Goal: Navigation & Orientation: Find specific page/section

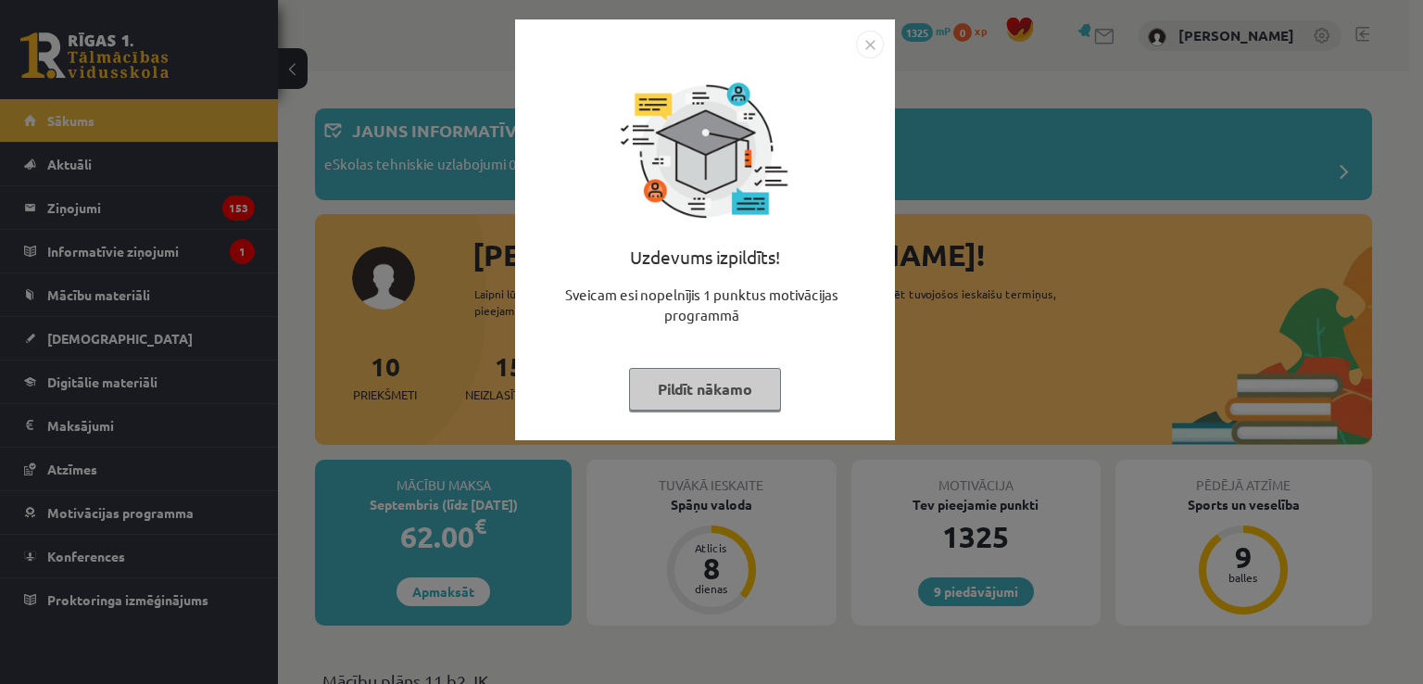
click at [879, 42] on img "Close" at bounding box center [870, 45] width 28 height 28
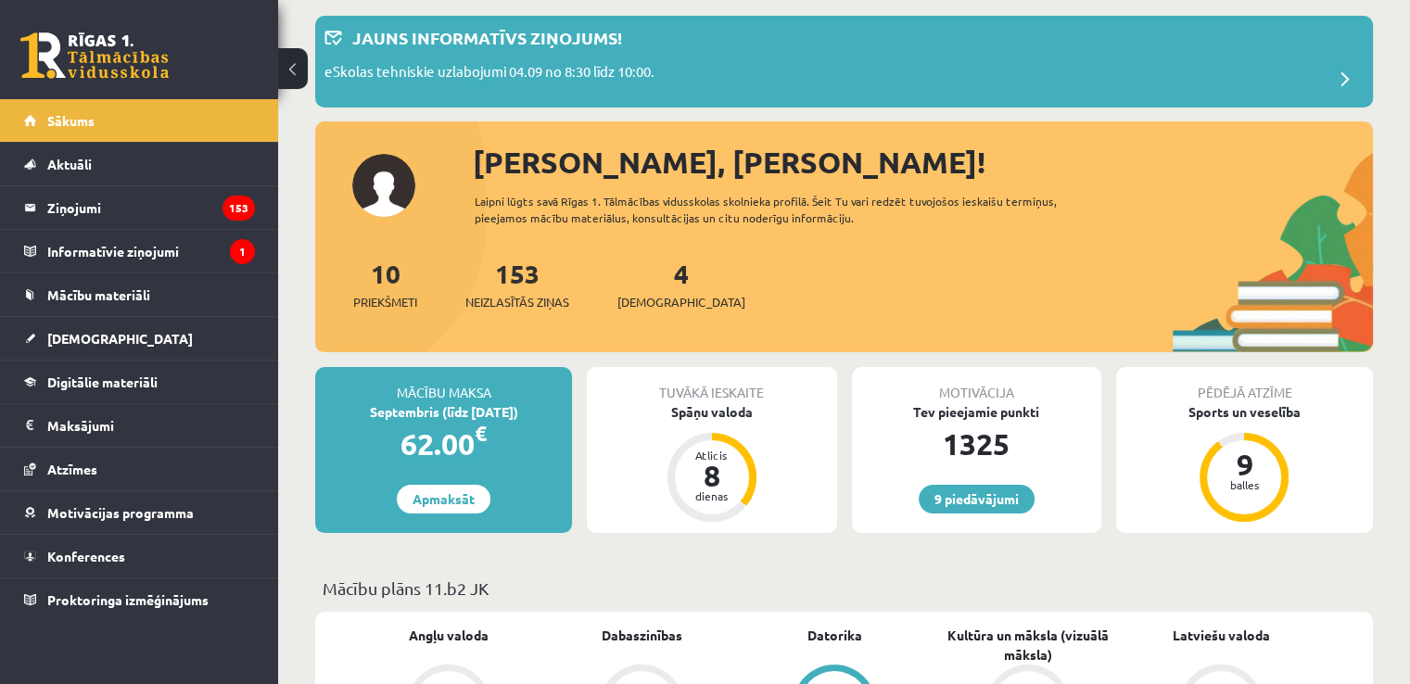
scroll to position [100, 0]
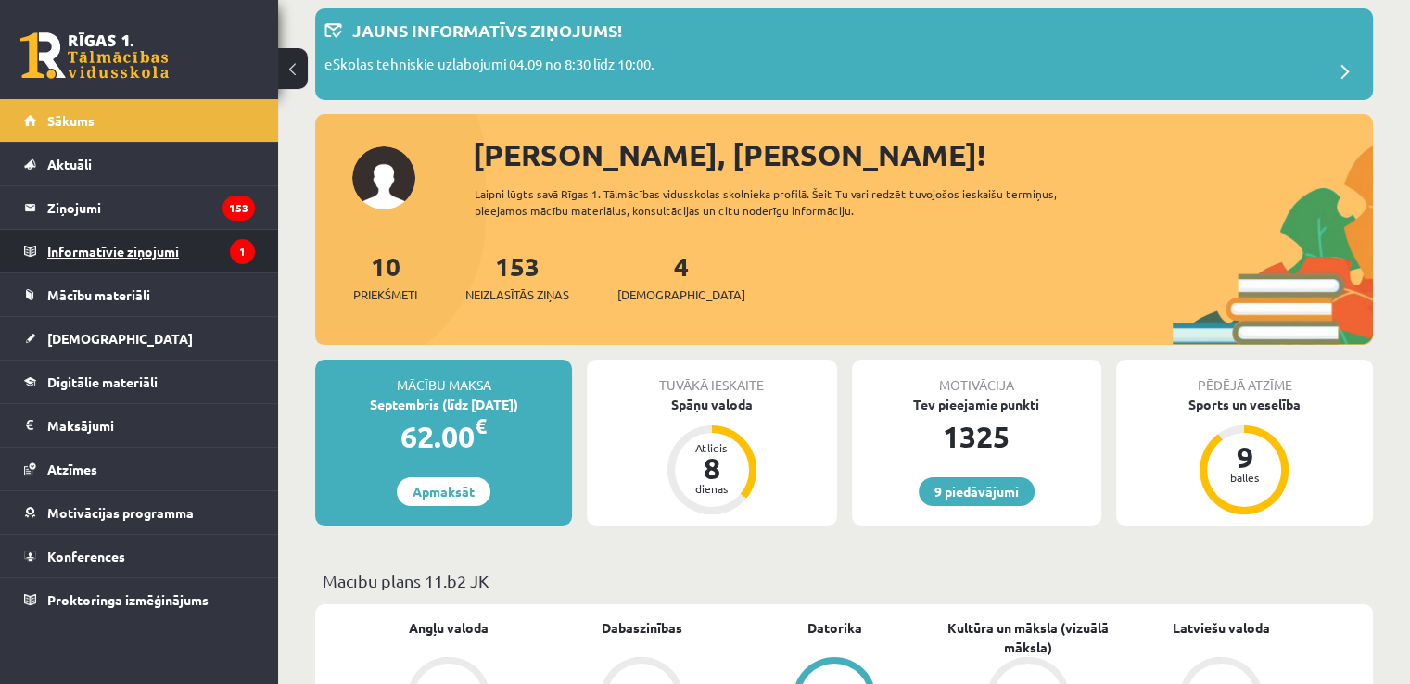
click at [182, 251] on legend "Informatīvie ziņojumi 1" at bounding box center [151, 251] width 208 height 43
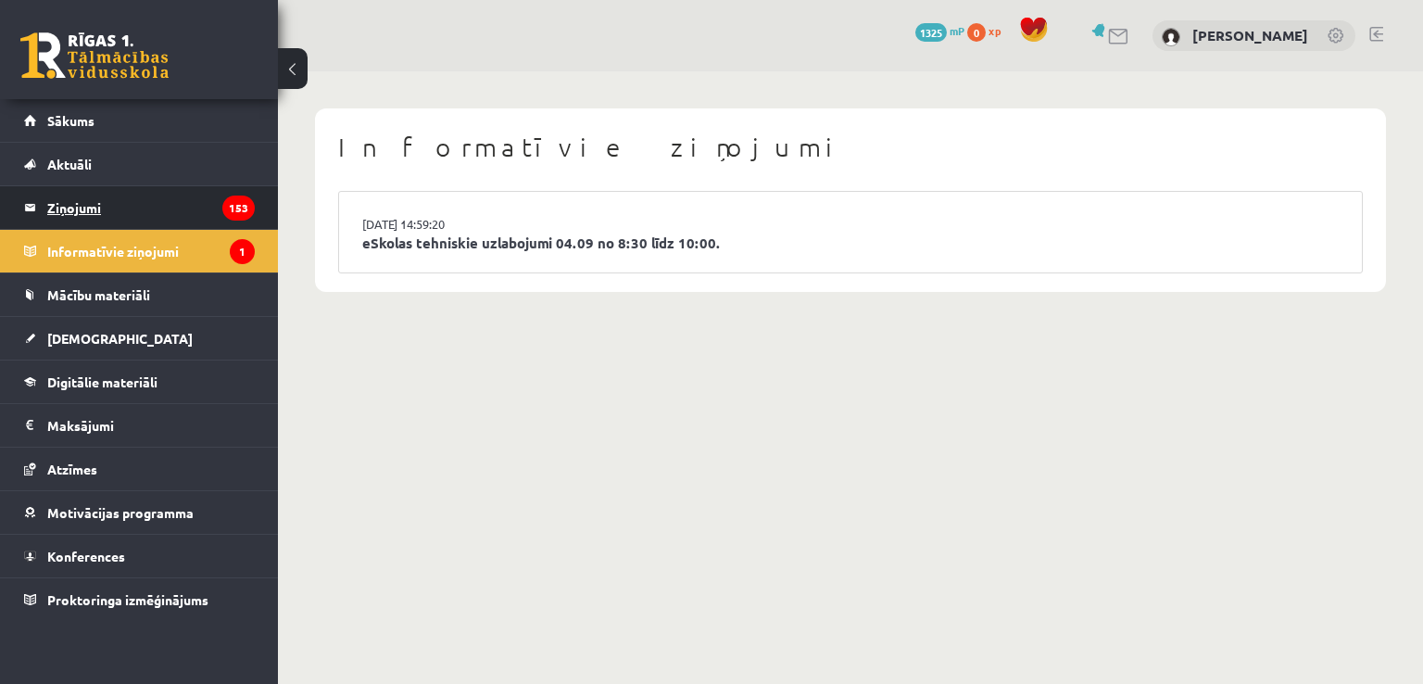
click at [168, 222] on legend "Ziņojumi 153" at bounding box center [151, 207] width 208 height 43
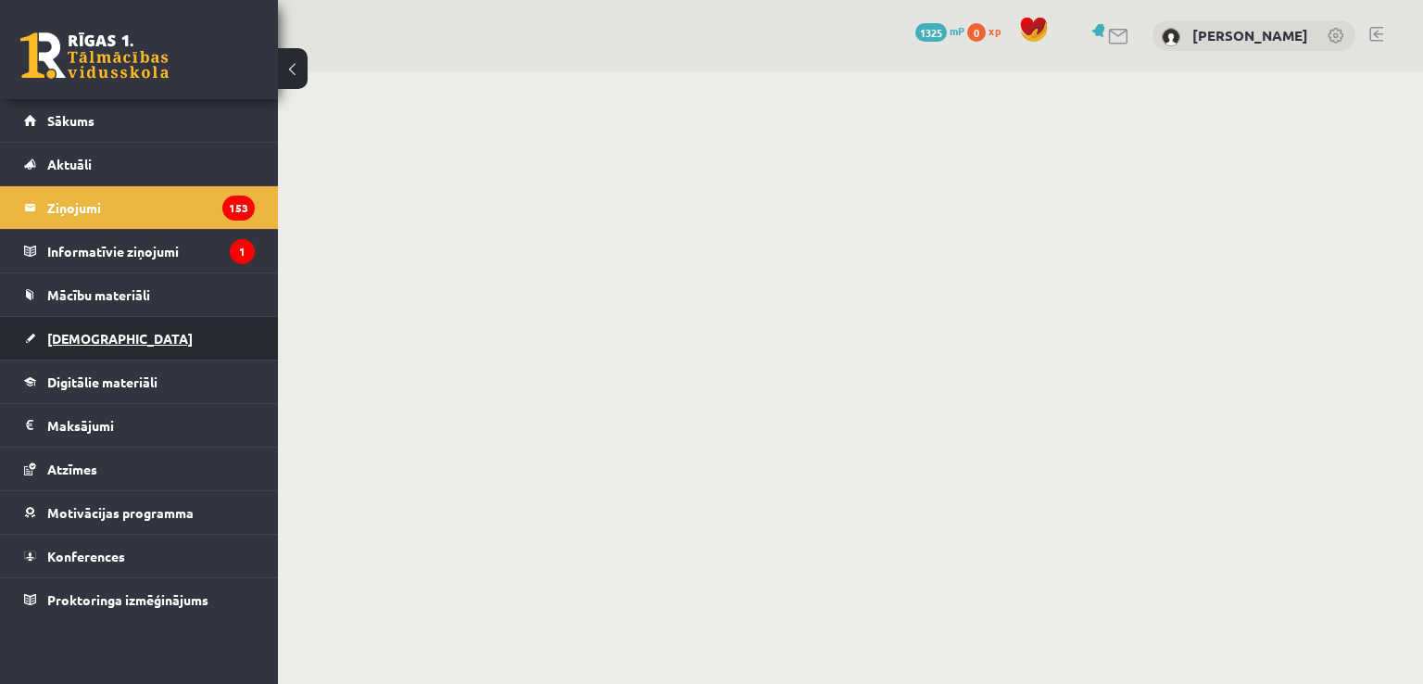
click at [195, 345] on link "[DEMOGRAPHIC_DATA]" at bounding box center [139, 338] width 231 height 43
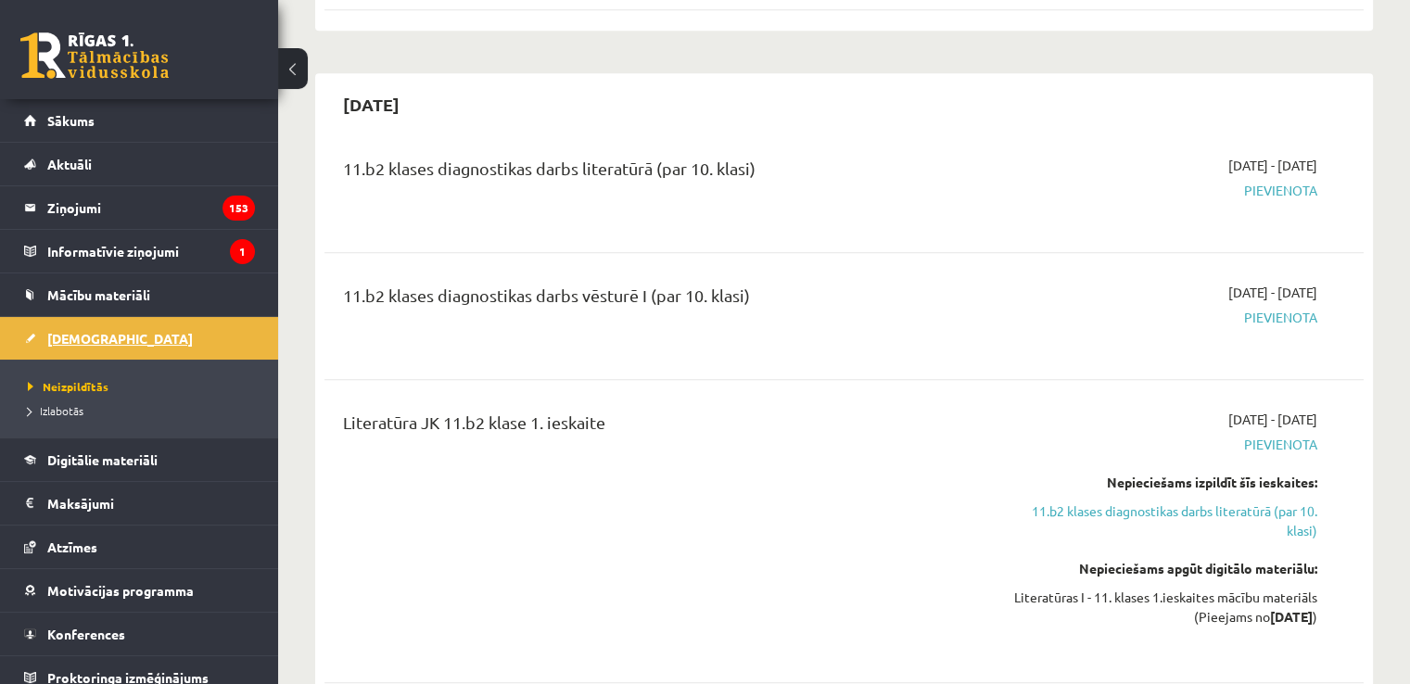
scroll to position [1332, 0]
